Goal: Find specific page/section: Find specific page/section

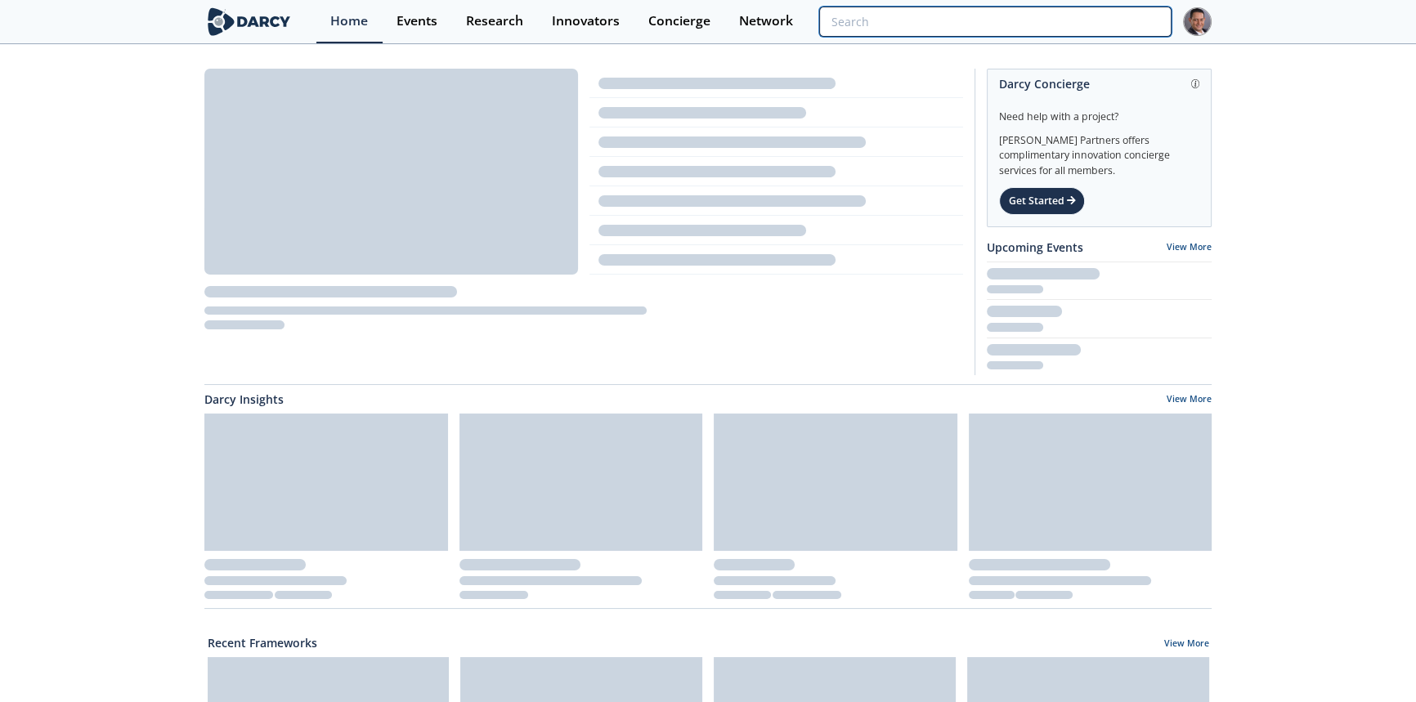
click at [1077, 11] on input "search" at bounding box center [995, 22] width 352 height 30
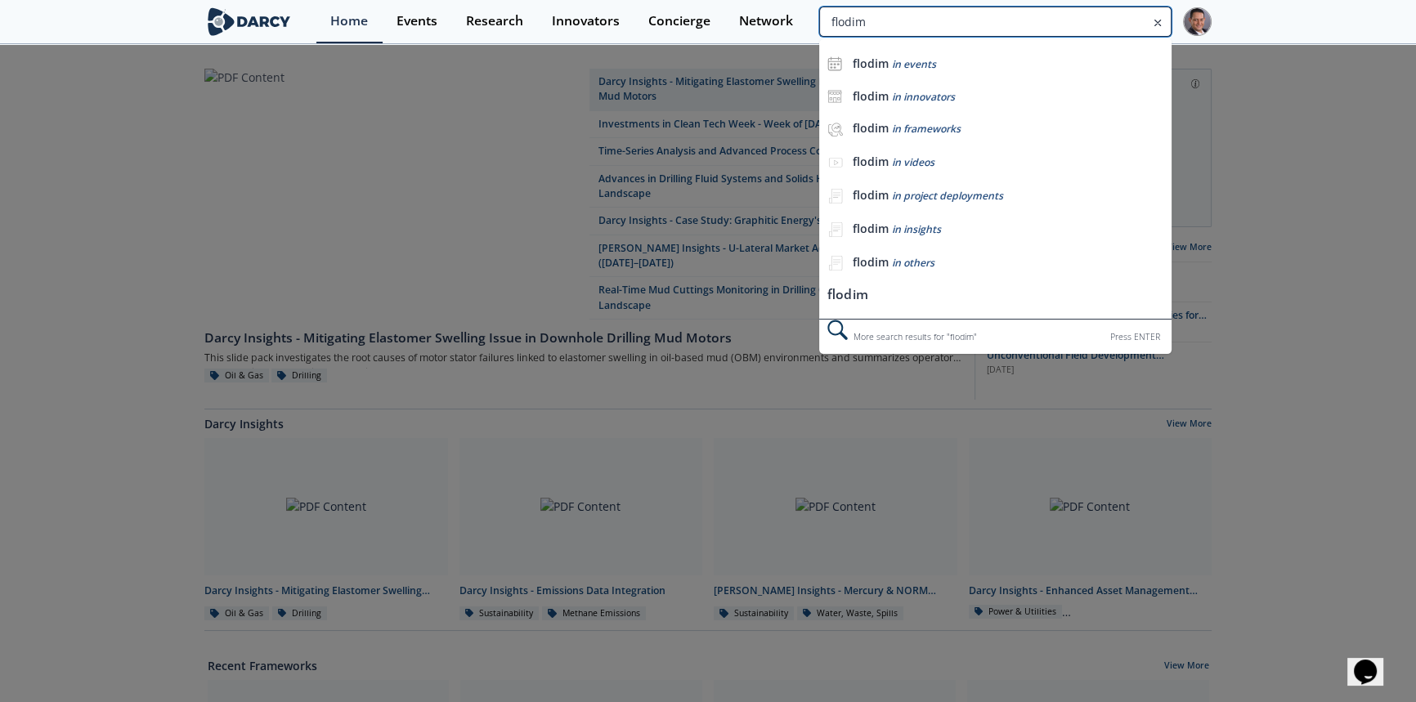
type input "flodim"
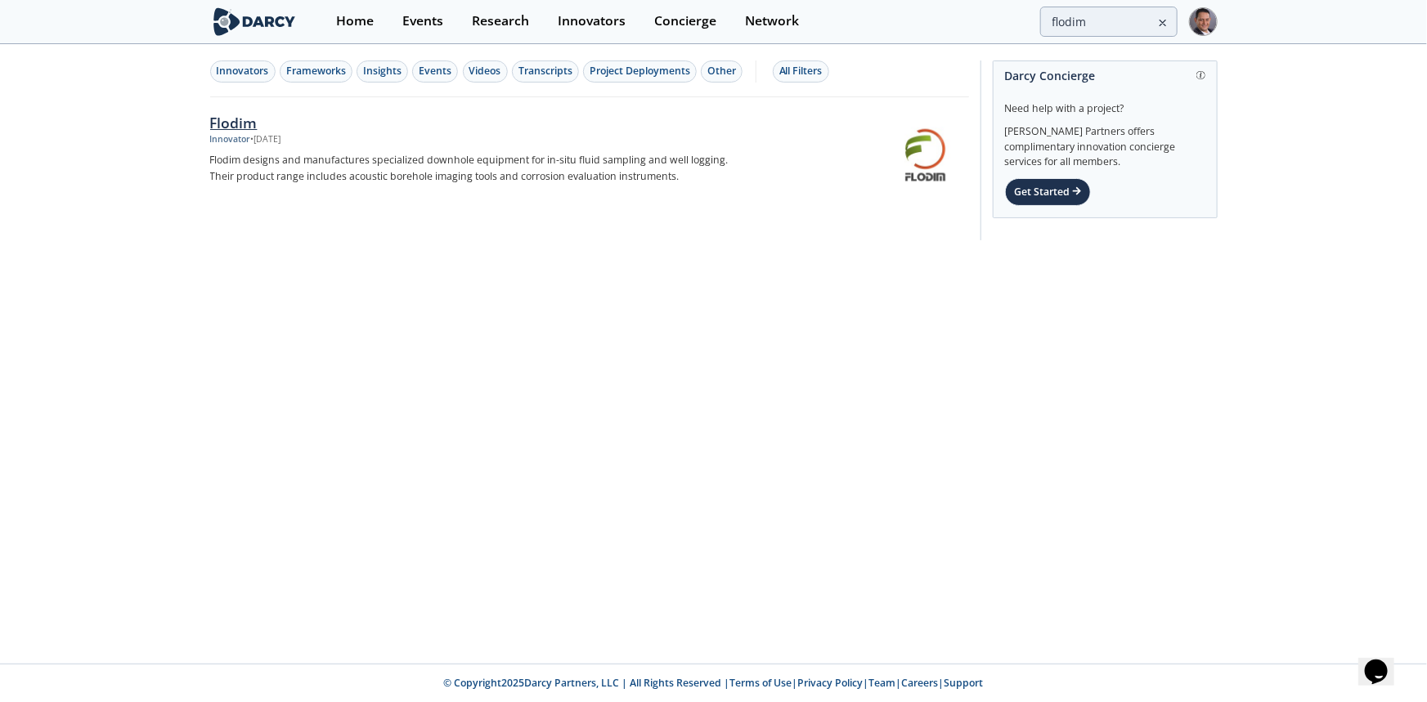
click at [253, 126] on div "Flodim" at bounding box center [480, 122] width 541 height 21
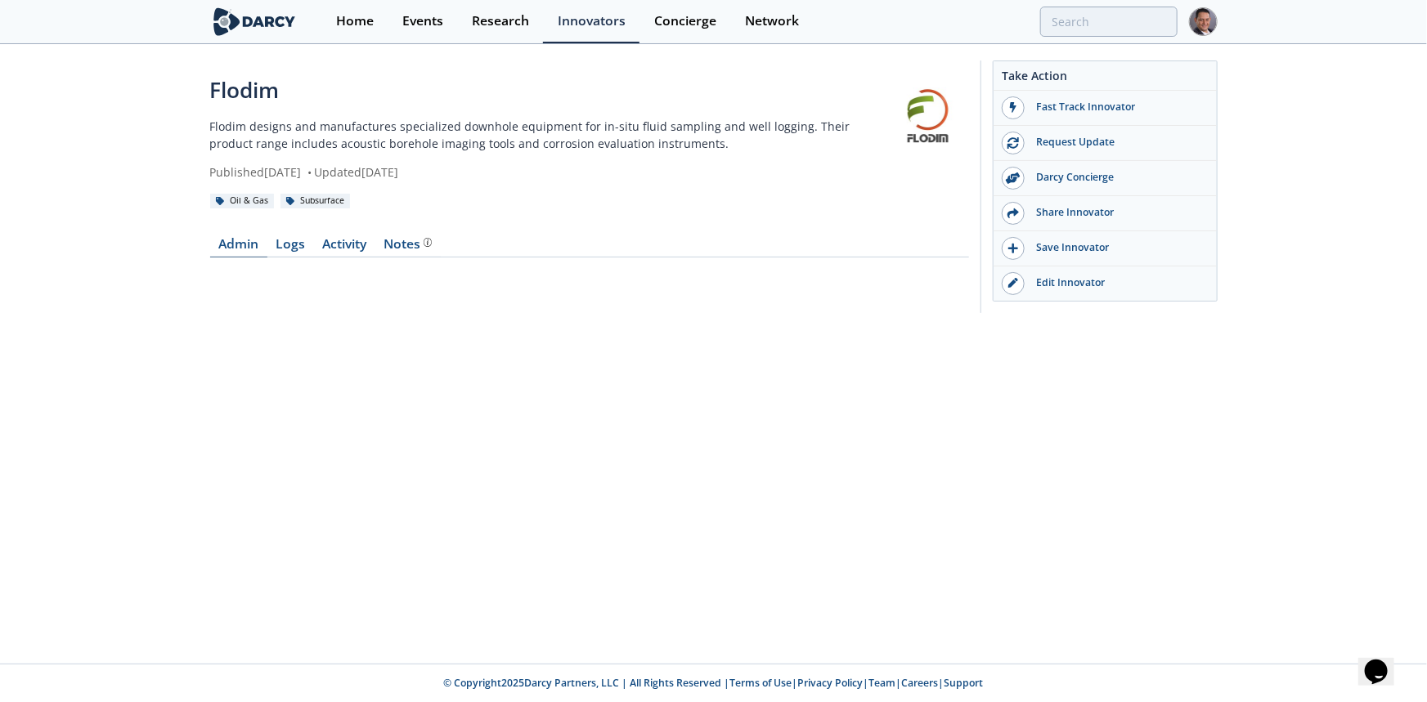
click at [237, 249] on link "Admin" at bounding box center [238, 248] width 57 height 20
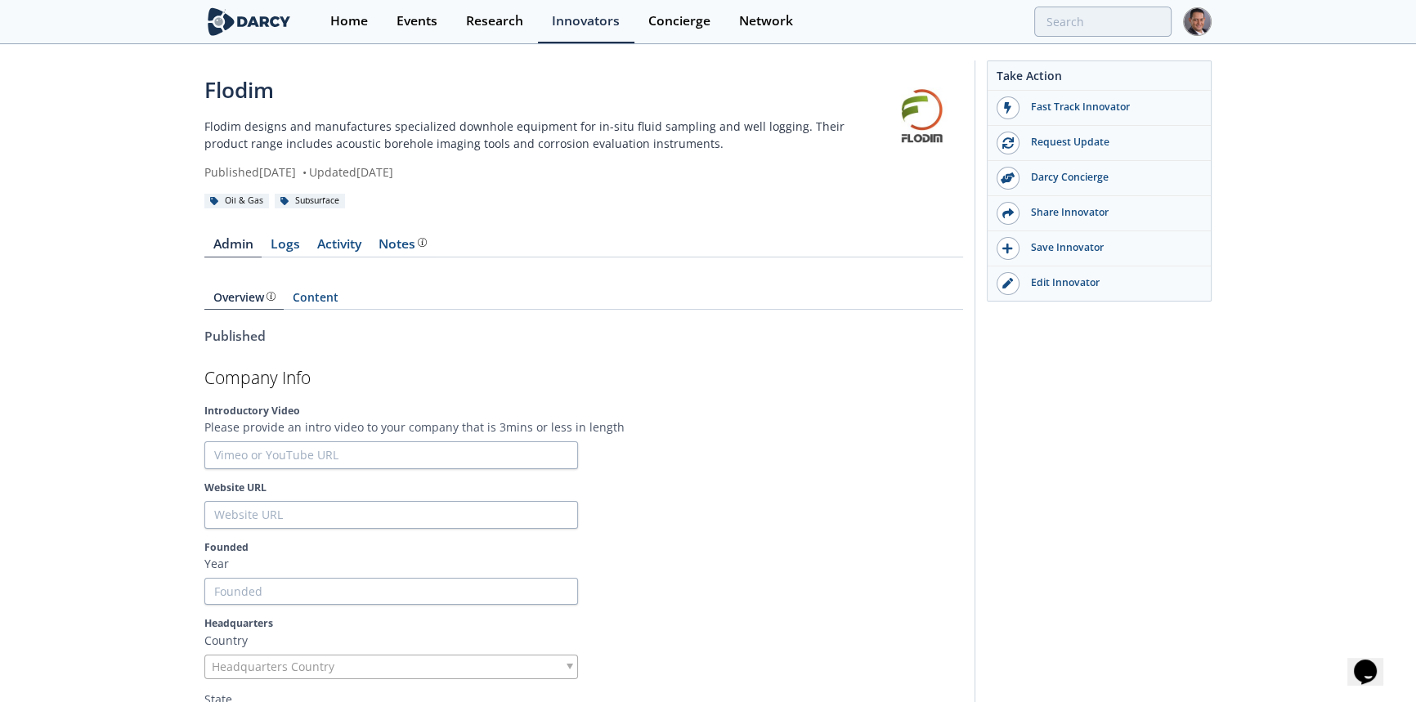
click at [241, 87] on div "Flodim" at bounding box center [542, 90] width 677 height 32
